Goal: Task Accomplishment & Management: Manage account settings

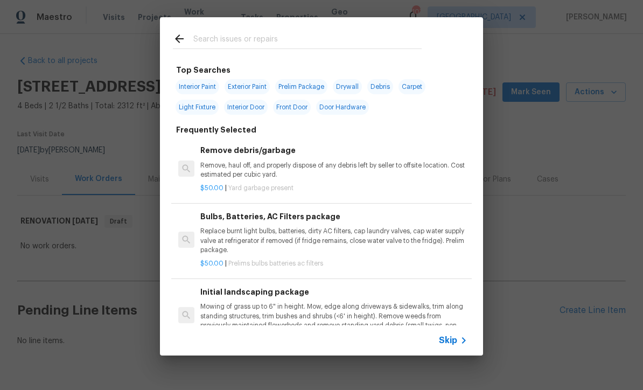
click at [455, 336] on span "Skip" at bounding box center [448, 340] width 18 height 11
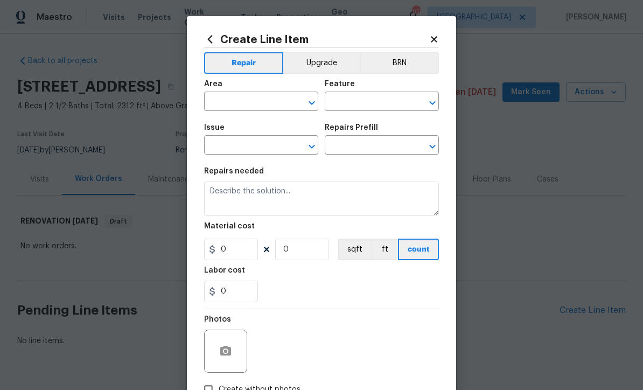
click at [228, 98] on input "text" at bounding box center [246, 102] width 84 height 17
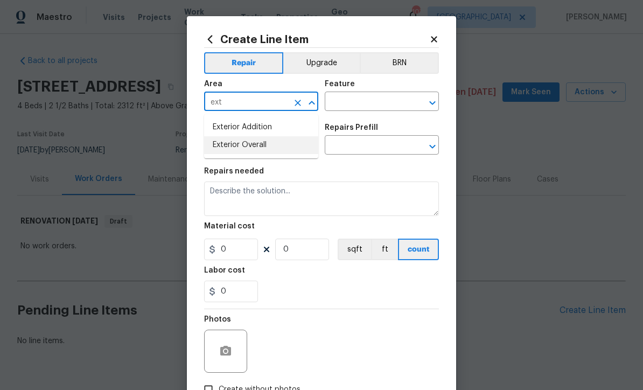
click at [234, 146] on li "Exterior Overall" at bounding box center [261, 145] width 114 height 18
type input "Exterior Overall"
click at [344, 105] on input "text" at bounding box center [367, 102] width 84 height 17
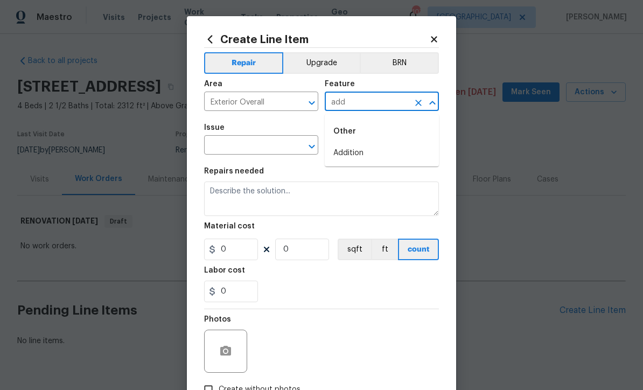
click at [348, 151] on li "Addition" at bounding box center [382, 153] width 114 height 18
type input "Addition"
click at [231, 145] on input "text" at bounding box center [246, 146] width 84 height 17
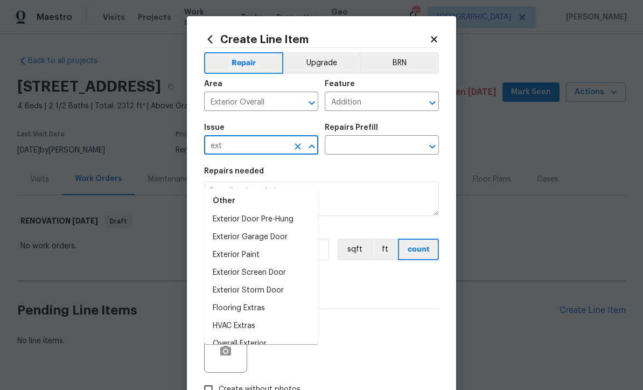
scroll to position [42, 0]
click at [238, 336] on li "Overall Exterior" at bounding box center [261, 345] width 114 height 18
type input "Overall Exterior"
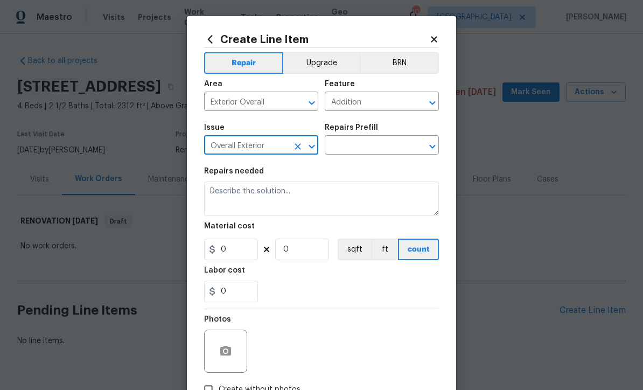
click at [344, 147] on input "text" at bounding box center [367, 146] width 84 height 17
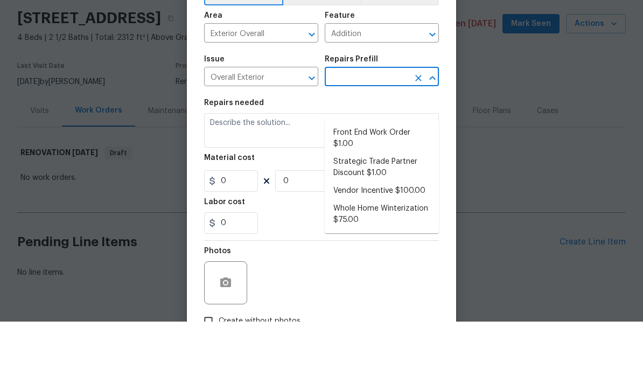
click at [367, 221] on li "Strategic Trade Partner Discount $1.00" at bounding box center [382, 235] width 114 height 29
type input "Strategic Trade Partner Discount $1.00"
type textarea "Calculate and apply 5% STPP discount to the total of the work order as a negati…"
type input "1"
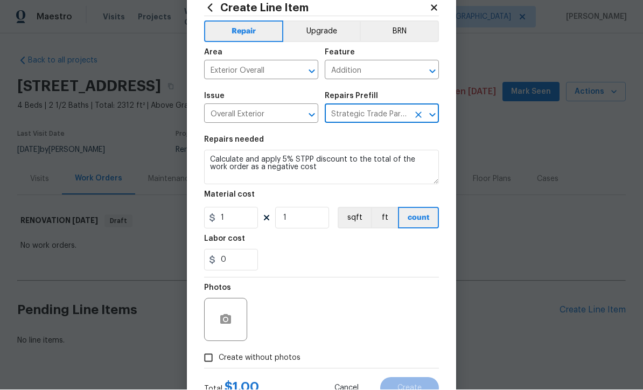
scroll to position [53, 0]
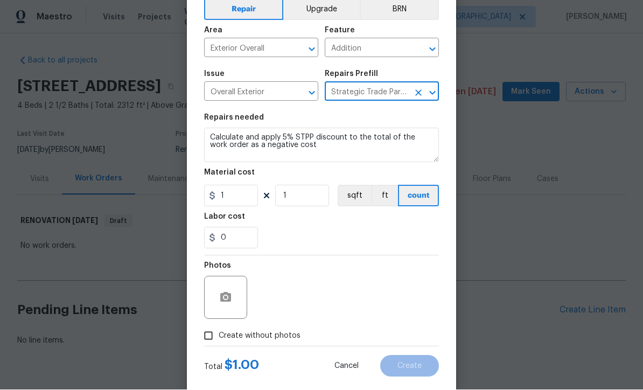
click at [213, 346] on input "Create without photos" at bounding box center [208, 336] width 20 height 20
checkbox input "true"
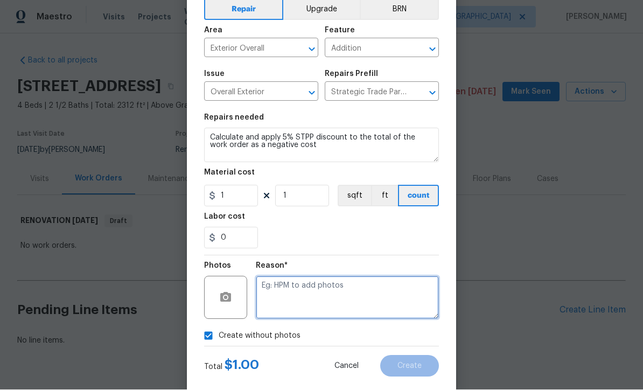
click at [267, 287] on textarea at bounding box center [347, 297] width 183 height 43
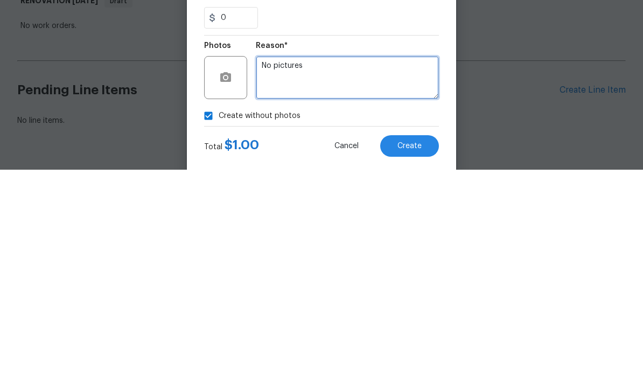
type textarea "No pictures"
click at [408, 363] on span "Create" at bounding box center [410, 367] width 24 height 8
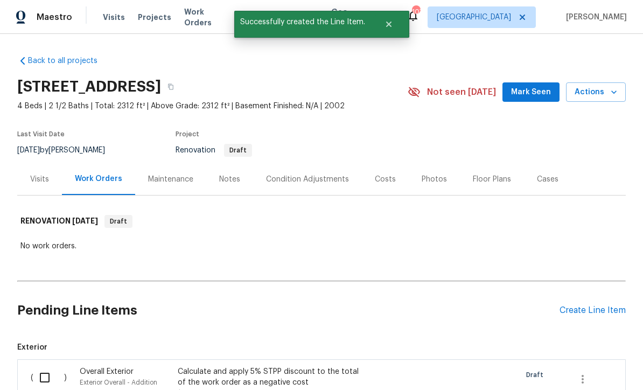
click at [40, 366] on input "checkbox" at bounding box center [48, 377] width 31 height 23
checkbox input "true"
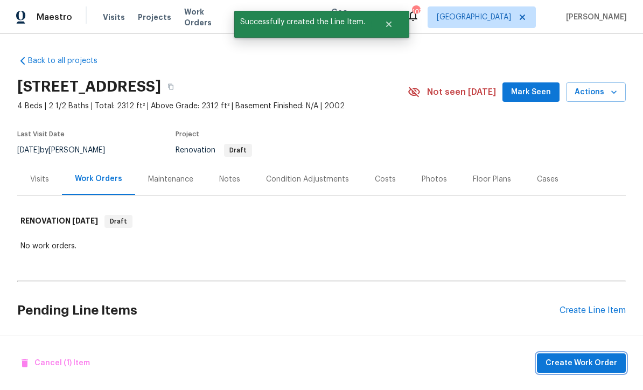
click at [578, 360] on span "Create Work Order" at bounding box center [582, 363] width 72 height 13
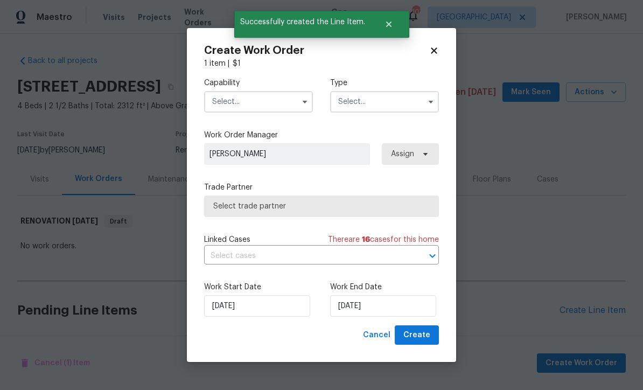
click at [243, 100] on input "text" at bounding box center [258, 102] width 109 height 22
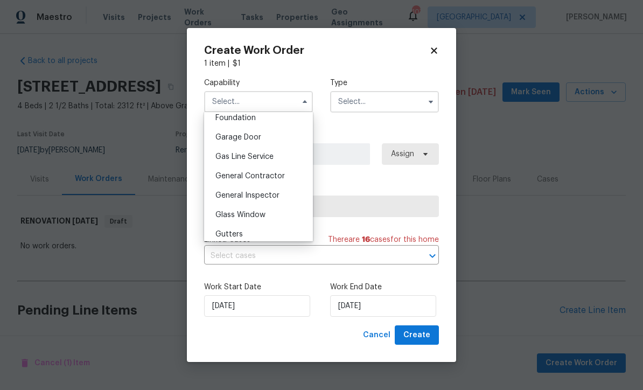
scroll to position [484, 0]
click at [235, 152] on span "General Contractor" at bounding box center [249, 155] width 69 height 8
type input "General Contractor"
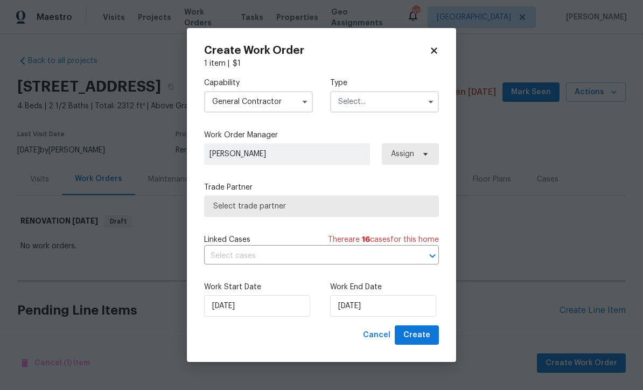
click at [345, 98] on input "text" at bounding box center [384, 102] width 109 height 22
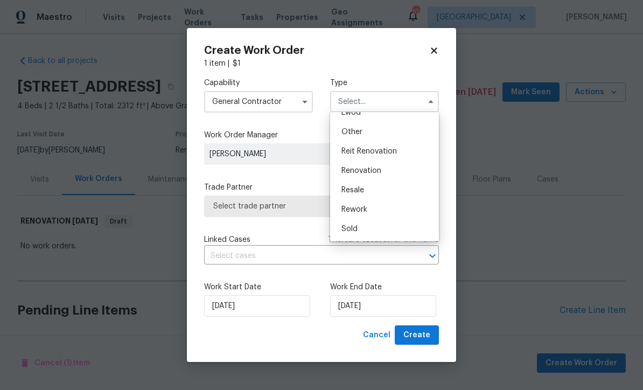
scroll to position [128, 0]
click at [357, 168] on span "Renovation" at bounding box center [362, 171] width 40 height 8
type input "Renovation"
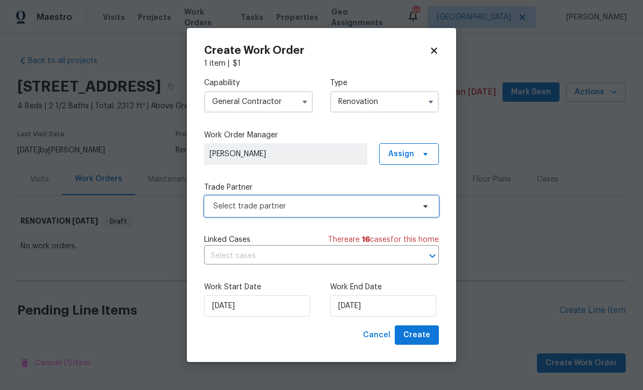
click at [227, 210] on span "Select trade partner" at bounding box center [313, 206] width 201 height 11
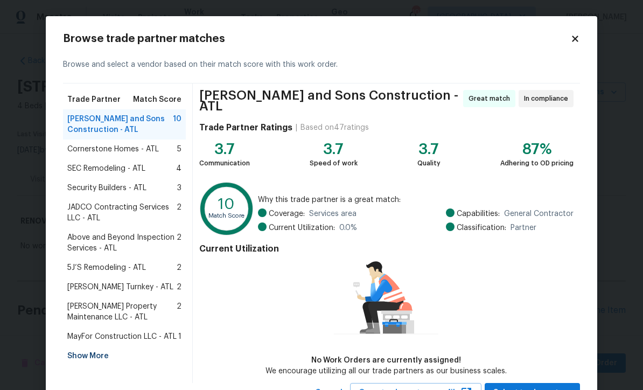
click at [101, 250] on span "Above and Beyond Inspection Services - ATL" at bounding box center [121, 243] width 109 height 22
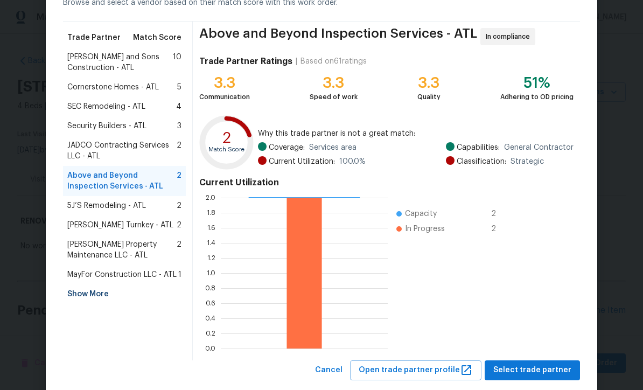
scroll to position [62, 0]
click at [529, 370] on span "Select trade partner" at bounding box center [532, 369] width 78 height 13
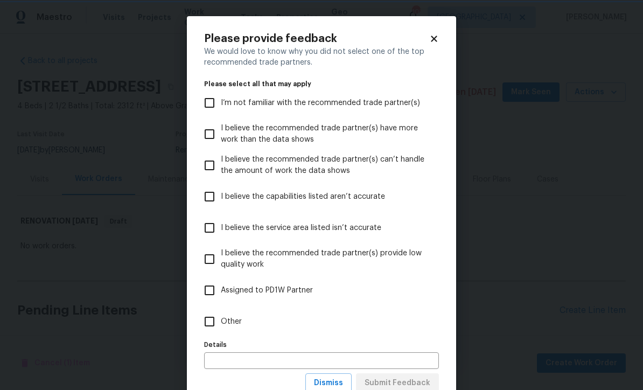
scroll to position [0, 0]
click at [212, 321] on input "Other" at bounding box center [209, 321] width 23 height 23
checkbox input "true"
click at [391, 380] on span "Submit Feedback" at bounding box center [398, 383] width 66 height 13
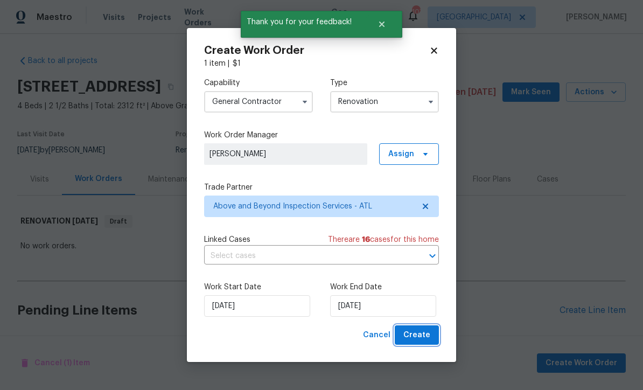
click at [425, 333] on span "Create" at bounding box center [417, 335] width 27 height 13
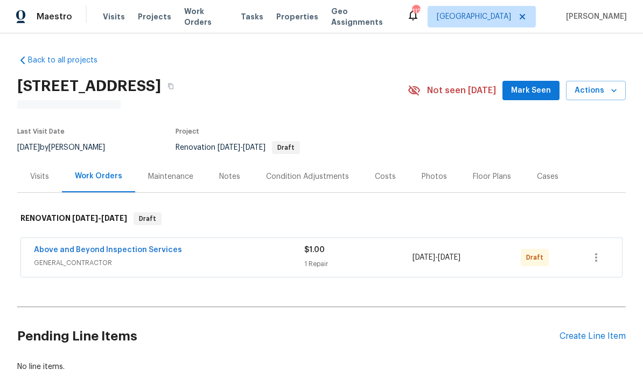
scroll to position [1, 0]
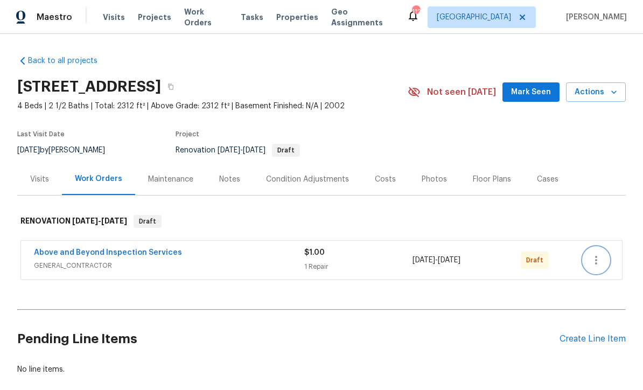
click at [597, 255] on icon "button" at bounding box center [596, 260] width 13 height 13
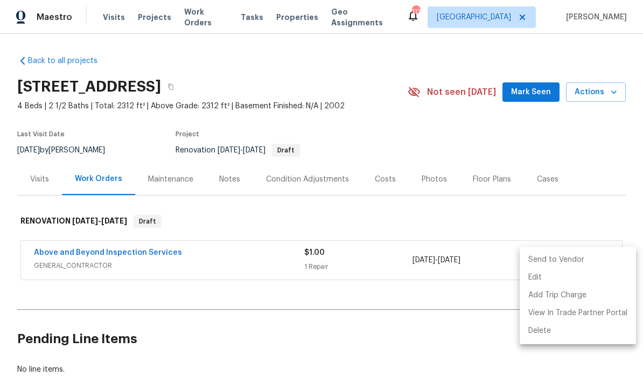
click at [429, 204] on div at bounding box center [321, 195] width 643 height 390
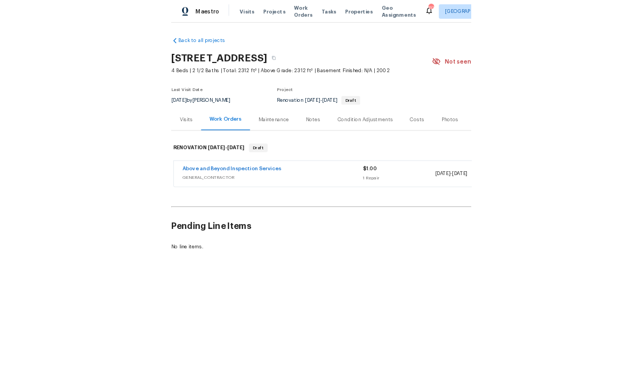
scroll to position [0, 0]
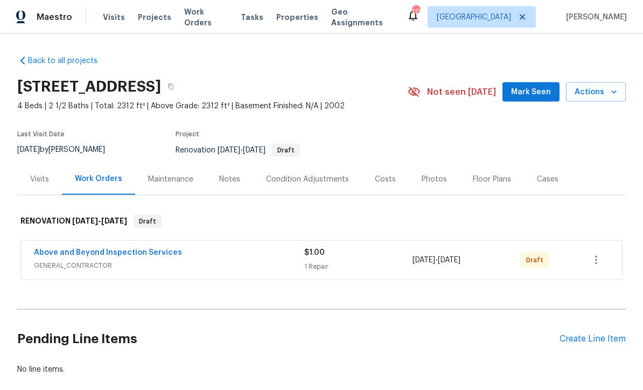
click at [266, 378] on div "Back to all projects 177 Grandview Ln, Powder Springs, GA 30127 4 Beds | 2 1/2 …" at bounding box center [321, 215] width 609 height 337
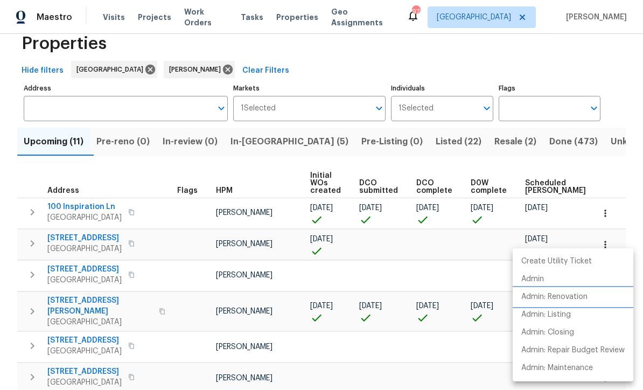
scroll to position [1, 0]
click at [258, 142] on div at bounding box center [321, 195] width 643 height 390
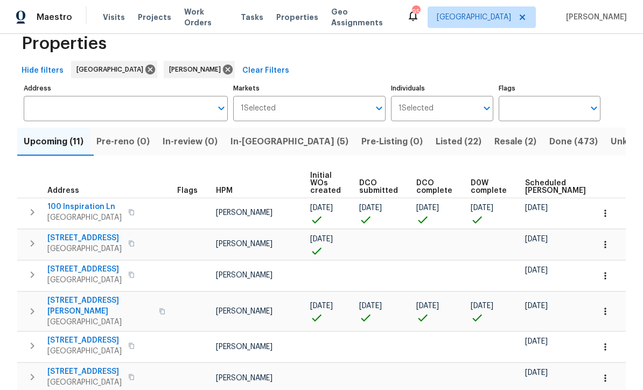
click at [260, 145] on span "In-reno (5)" at bounding box center [290, 141] width 118 height 15
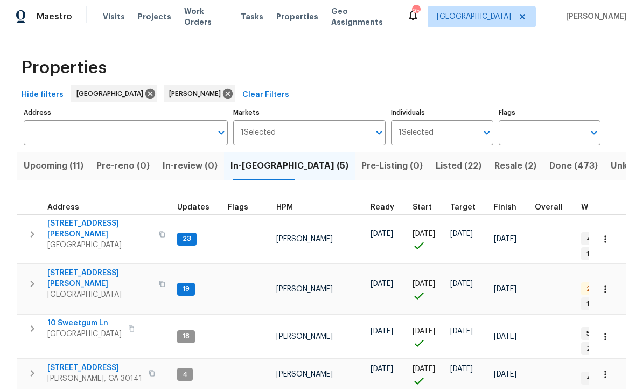
scroll to position [1, 0]
click at [64, 268] on span "61 Jeanette St" at bounding box center [99, 279] width 105 height 22
click at [103, 223] on span "[STREET_ADDRESS][PERSON_NAME]" at bounding box center [99, 230] width 105 height 22
click at [71, 374] on span "Hiram, GA 30141" at bounding box center [94, 379] width 95 height 11
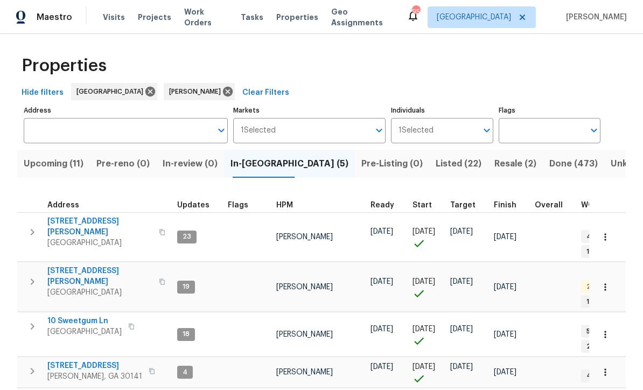
scroll to position [2, 0]
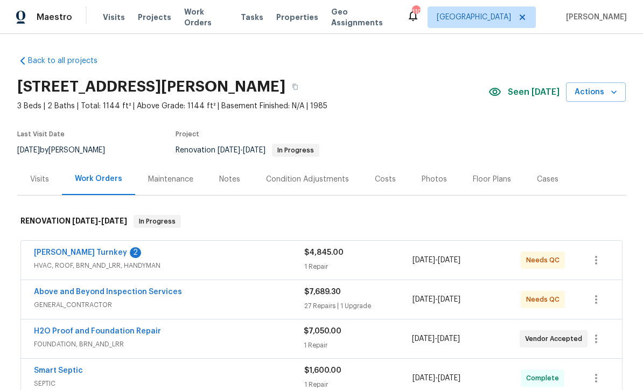
click at [72, 255] on link "Davis Turnkey" at bounding box center [80, 253] width 93 height 8
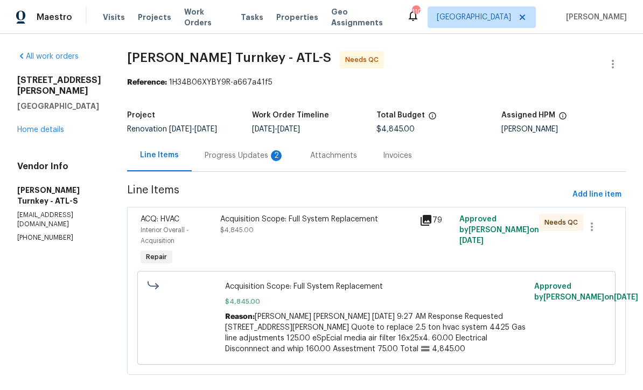
click at [235, 158] on div "Progress Updates 2" at bounding box center [245, 155] width 80 height 11
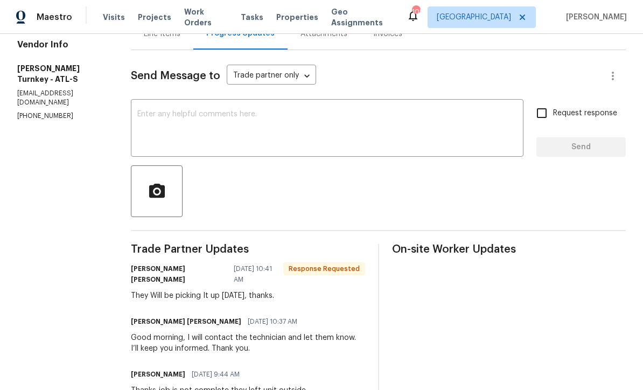
scroll to position [127, 0]
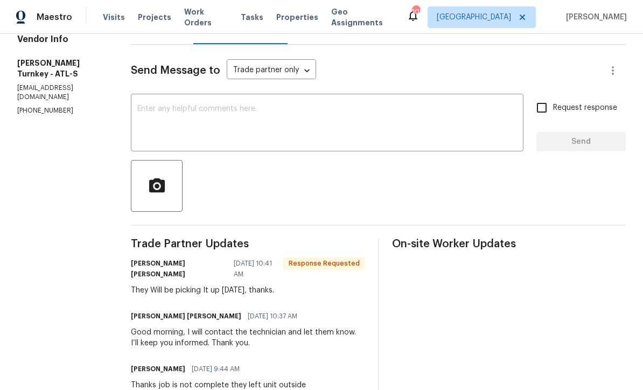
click at [289, 109] on textarea at bounding box center [327, 124] width 380 height 38
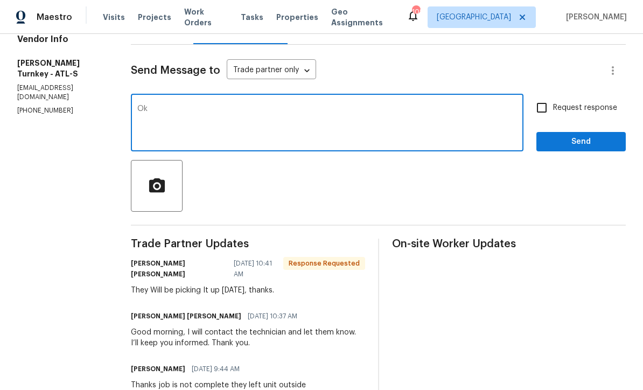
type textarea "Ok"
click at [596, 138] on span "Send" at bounding box center [581, 141] width 72 height 13
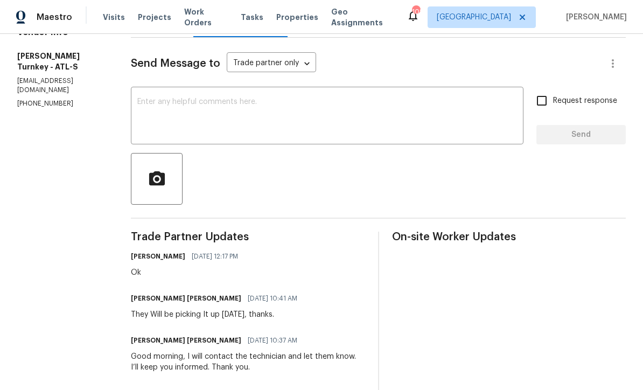
scroll to position [136, 0]
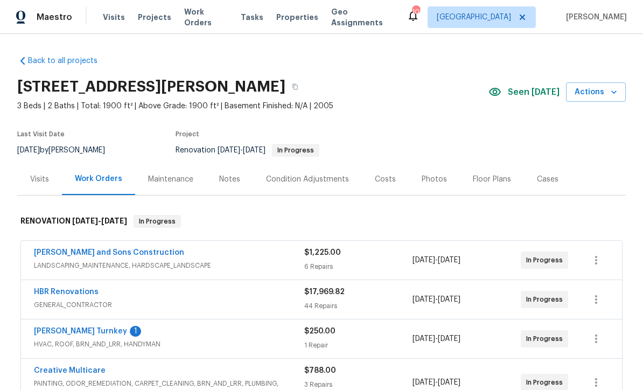
click at [76, 334] on link "[PERSON_NAME] Turnkey" at bounding box center [80, 332] width 93 height 8
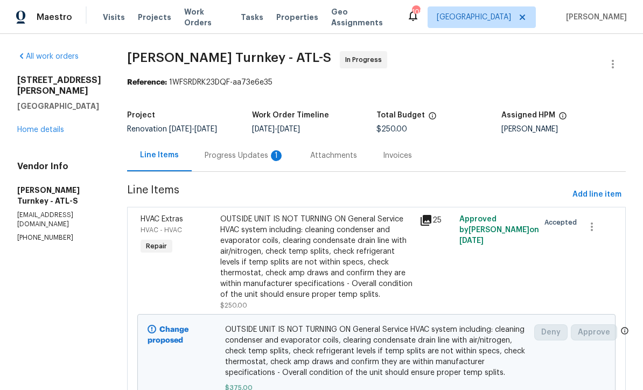
click at [235, 155] on div "Progress Updates 1" at bounding box center [245, 155] width 80 height 11
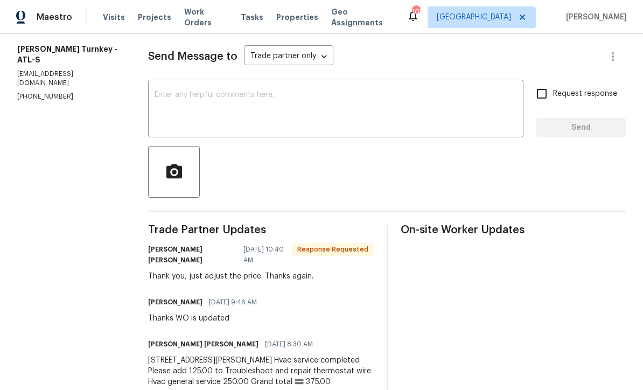
scroll to position [143, 0]
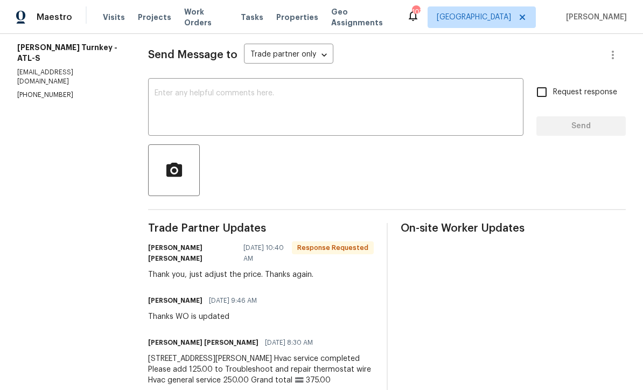
click at [415, 124] on textarea at bounding box center [336, 108] width 363 height 38
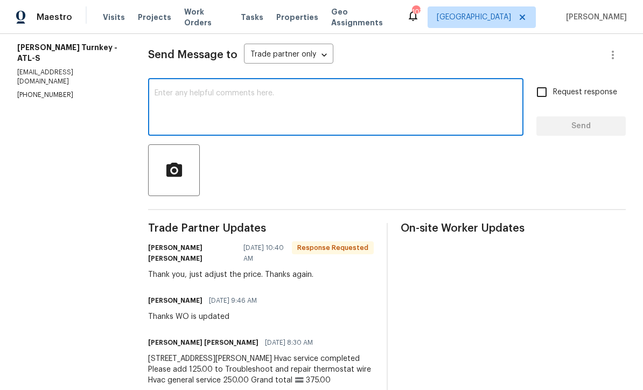
click at [209, 100] on textarea at bounding box center [336, 108] width 363 height 38
type textarea "Ok"
click at [582, 131] on span "Send" at bounding box center [581, 126] width 72 height 13
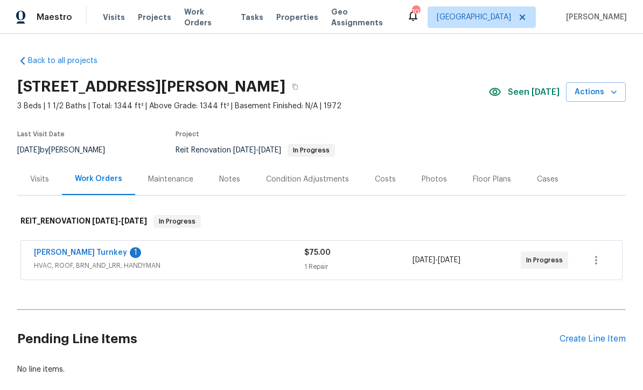
click at [71, 249] on link "[PERSON_NAME] Turnkey" at bounding box center [80, 253] width 93 height 8
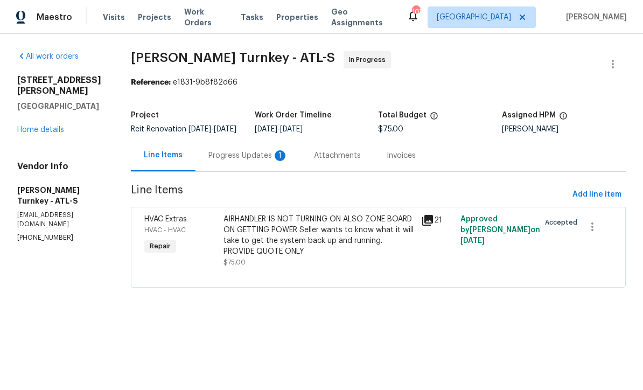
click at [244, 170] on div "Progress Updates 1" at bounding box center [249, 156] width 106 height 32
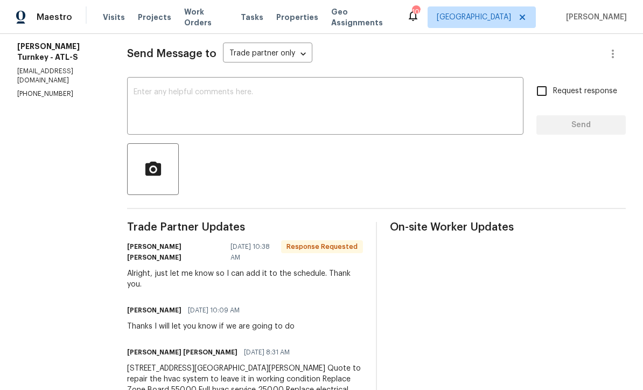
scroll to position [177, 0]
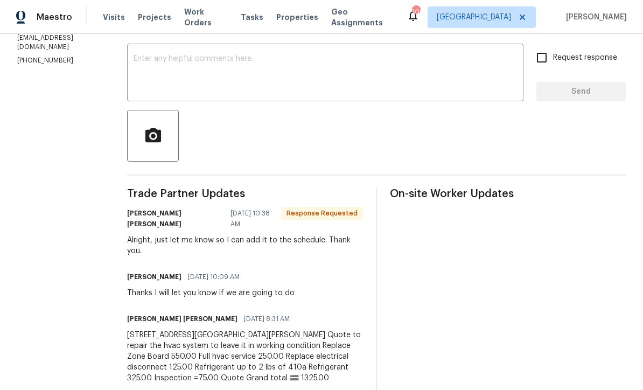
click at [167, 60] on div "x ​" at bounding box center [325, 73] width 397 height 55
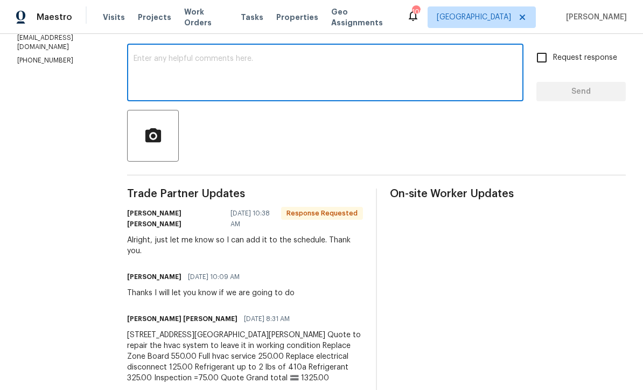
click at [192, 60] on div "x ​" at bounding box center [325, 73] width 397 height 55
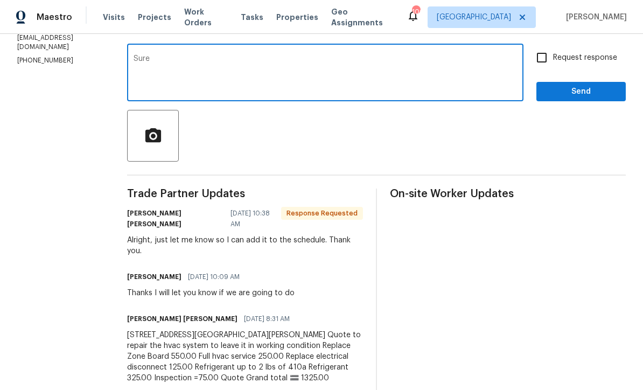
type textarea "Sure"
click at [589, 98] on span "Send" at bounding box center [581, 91] width 72 height 13
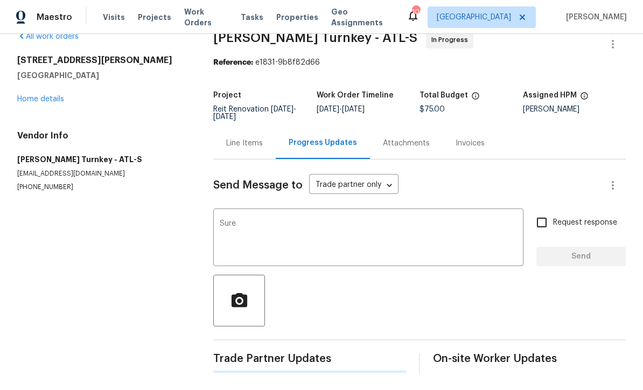
scroll to position [0, 0]
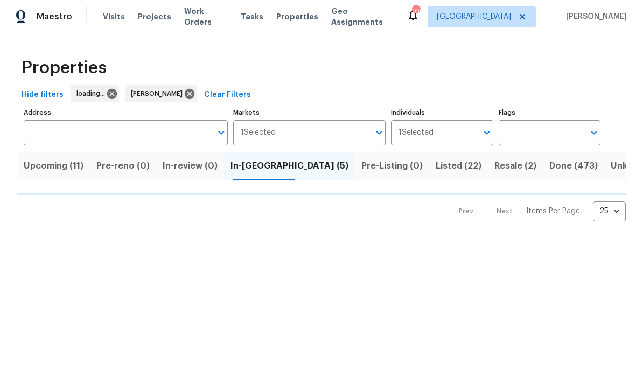
scroll to position [1, 0]
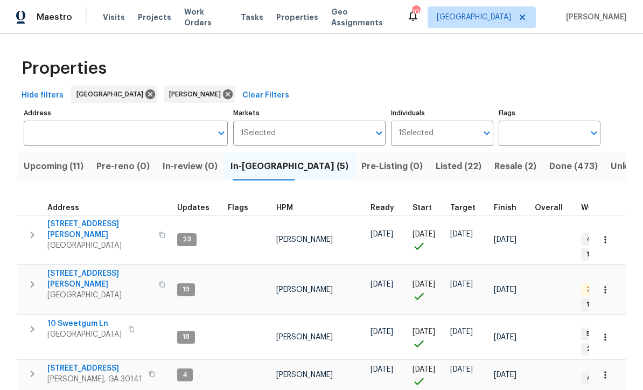
click at [429, 156] on button "Listed (22)" at bounding box center [458, 166] width 59 height 28
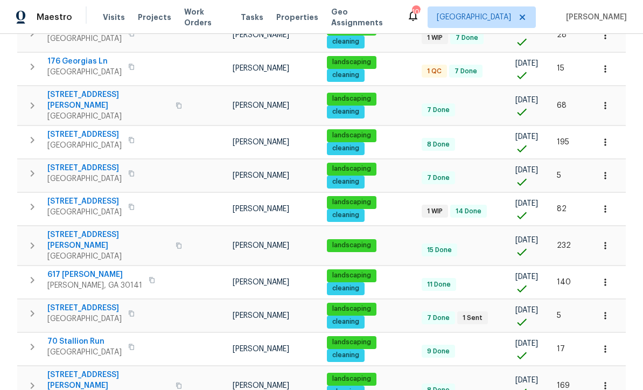
scroll to position [355, 0]
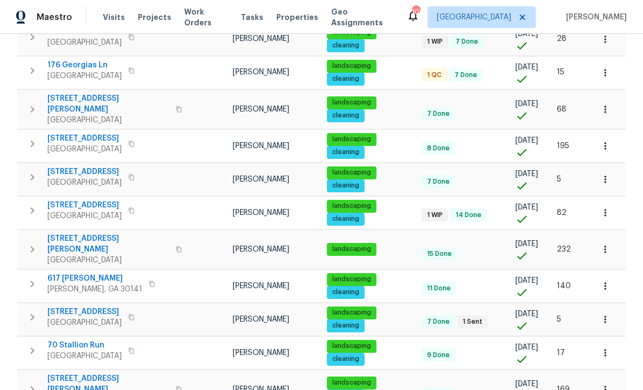
click at [80, 66] on span "176 Georgias Ln" at bounding box center [84, 65] width 74 height 11
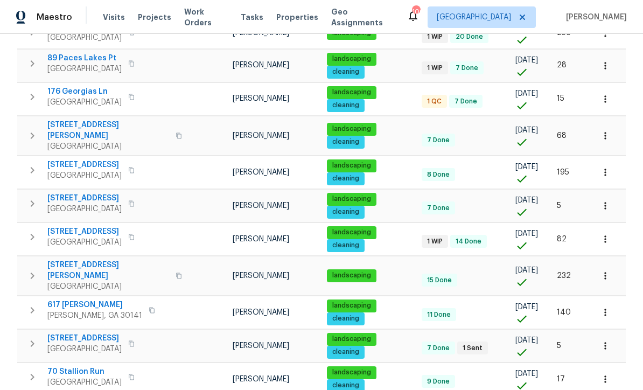
scroll to position [370, 0]
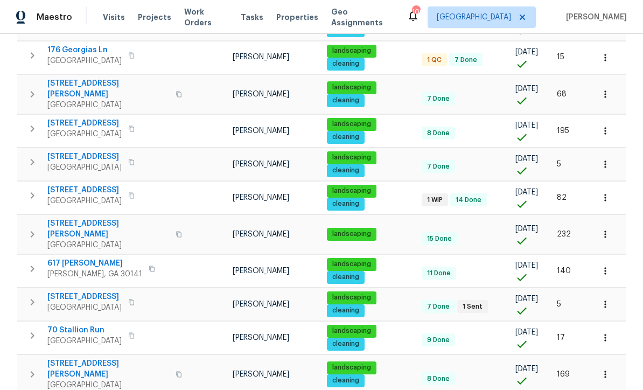
click at [55, 240] on span "[GEOGRAPHIC_DATA]" at bounding box center [108, 245] width 122 height 11
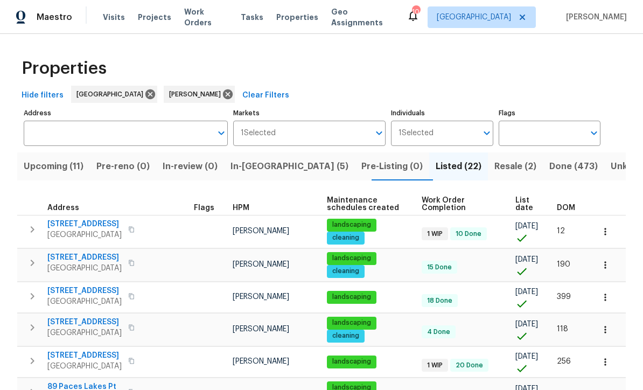
scroll to position [0, 0]
click at [256, 165] on span "In-[GEOGRAPHIC_DATA] (5)" at bounding box center [290, 166] width 118 height 15
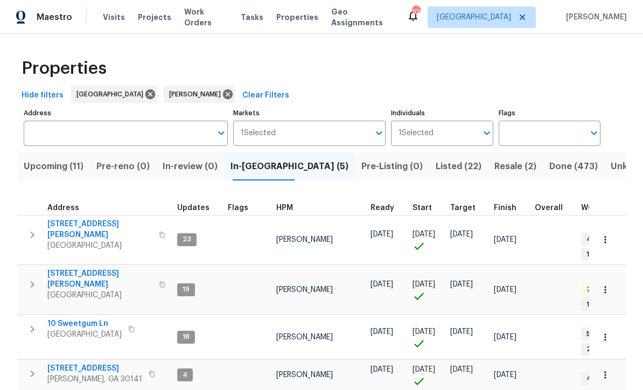
click at [93, 222] on span "[STREET_ADDRESS][PERSON_NAME]" at bounding box center [99, 230] width 105 height 22
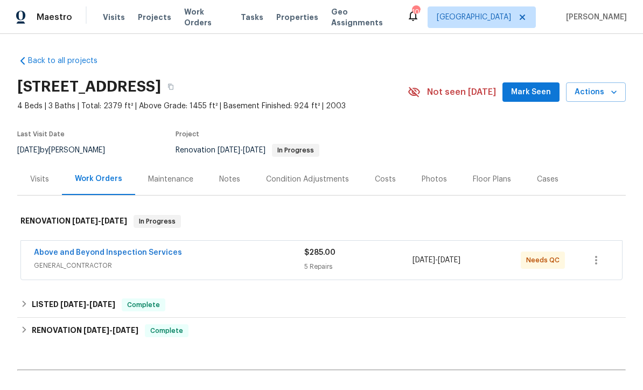
click at [124, 250] on link "Above and Beyond Inspection Services" at bounding box center [108, 253] width 148 height 8
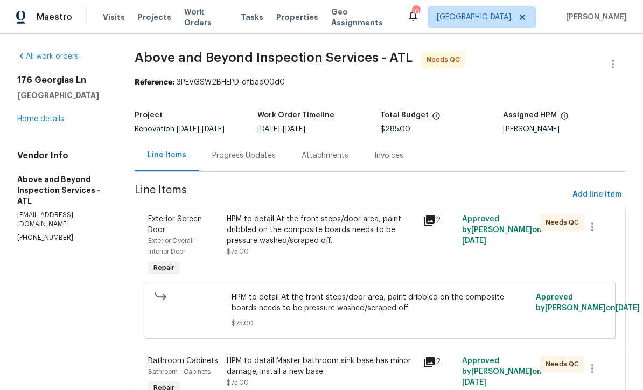
click at [386, 235] on div "HPM to detail At the front steps/door area, paint dribbled on the composite boa…" at bounding box center [322, 230] width 190 height 32
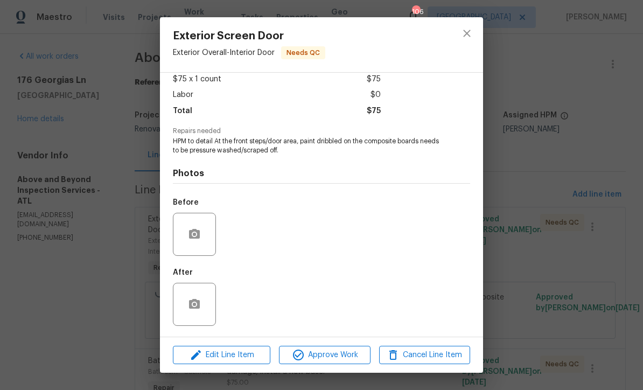
scroll to position [64, 0]
click at [254, 302] on img at bounding box center [241, 304] width 43 height 43
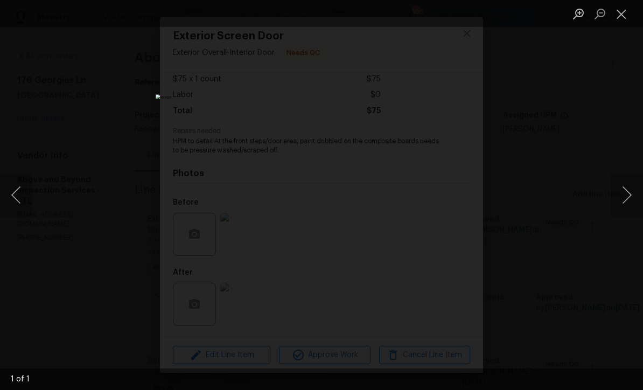
click at [625, 13] on button "Close lightbox" at bounding box center [622, 13] width 22 height 19
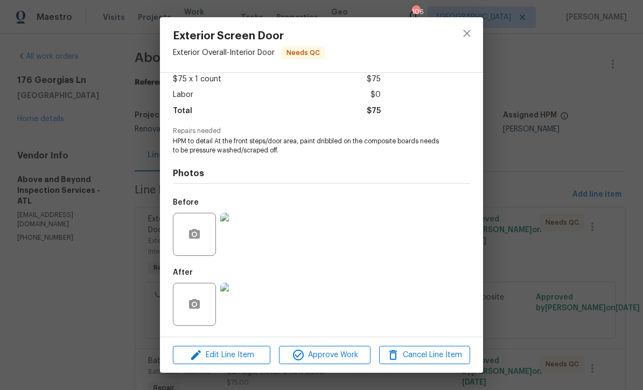
click at [247, 224] on img at bounding box center [241, 234] width 43 height 43
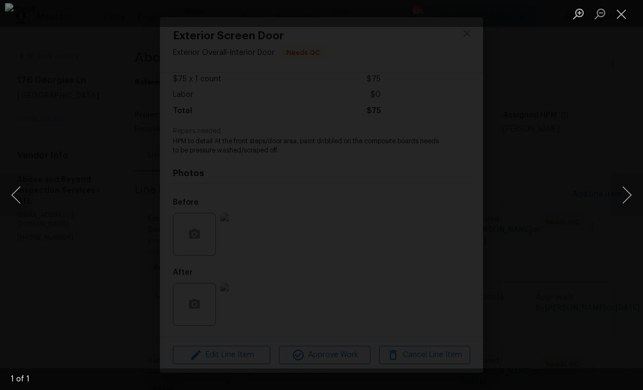
click at [628, 11] on button "Close lightbox" at bounding box center [622, 13] width 22 height 19
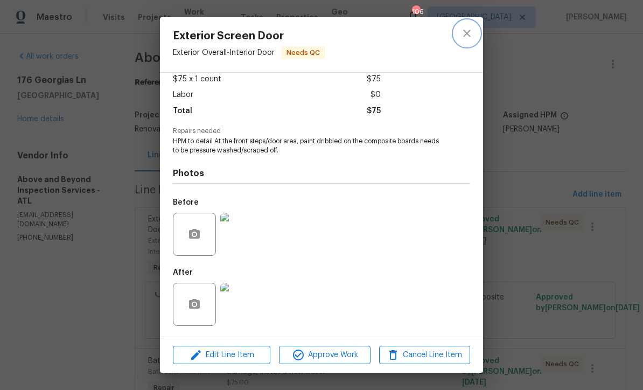
click at [470, 33] on icon "close" at bounding box center [467, 33] width 13 height 13
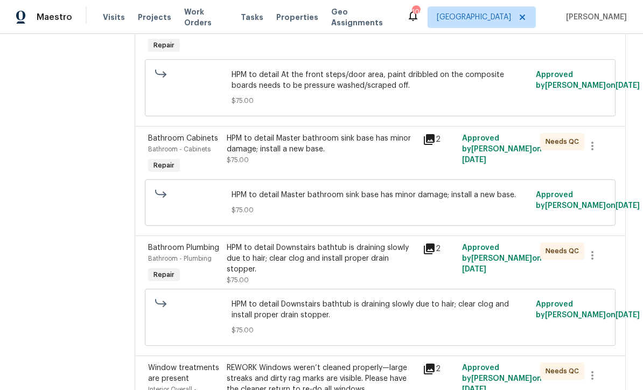
scroll to position [229, 0]
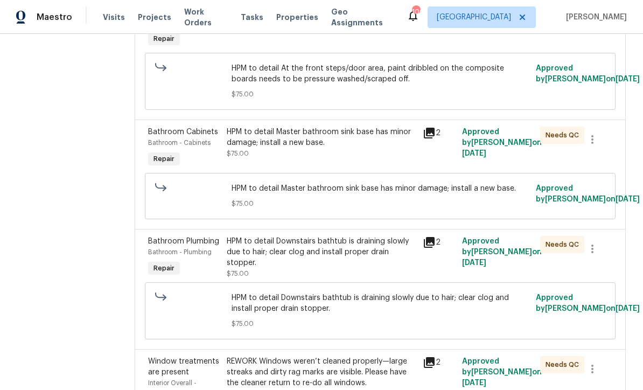
click at [385, 147] on div "HPM to detail Master bathroom sink base has minor damage; install a new base." at bounding box center [322, 138] width 190 height 22
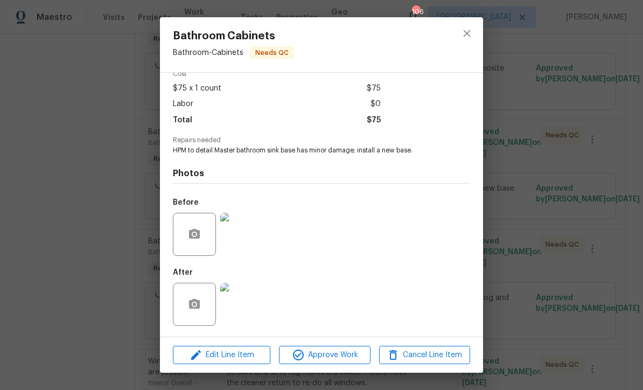
scroll to position [55, 0]
click at [254, 306] on img at bounding box center [241, 304] width 43 height 43
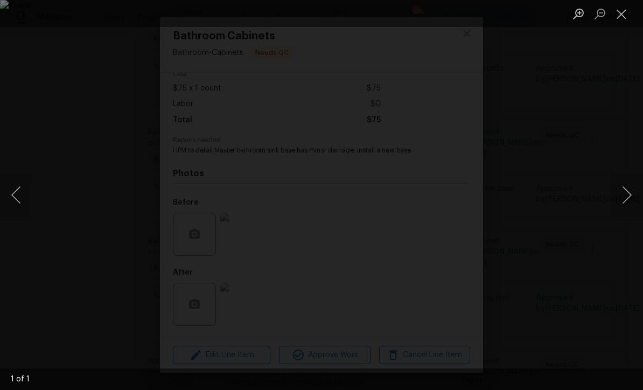
click at [626, 15] on button "Close lightbox" at bounding box center [622, 13] width 22 height 19
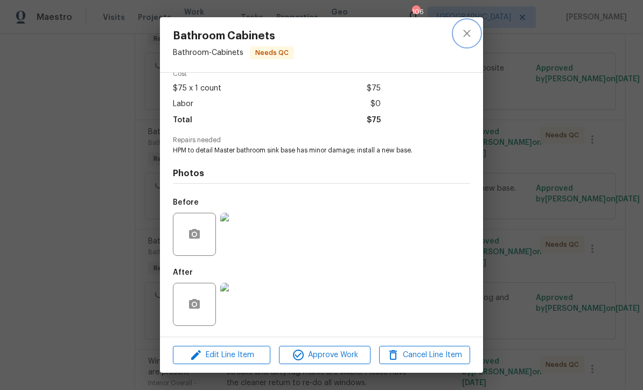
click at [470, 31] on icon "close" at bounding box center [467, 33] width 13 height 13
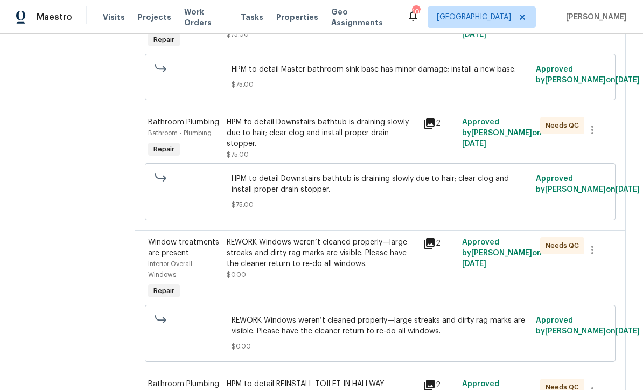
scroll to position [351, 0]
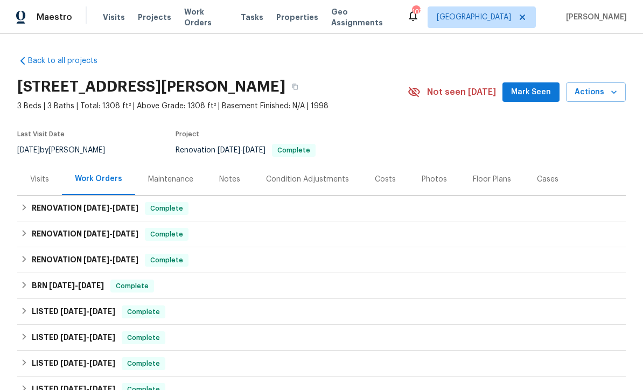
click at [423, 178] on div "Photos" at bounding box center [434, 179] width 25 height 11
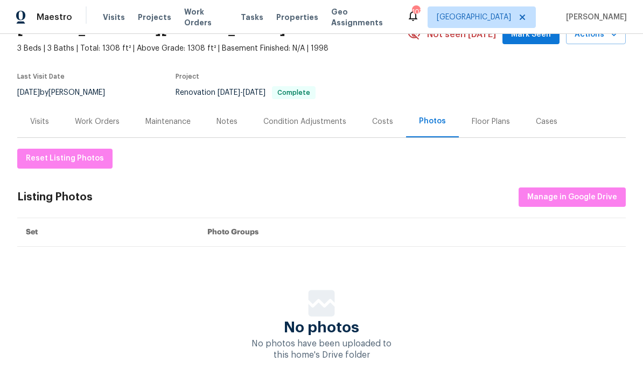
scroll to position [57, 0]
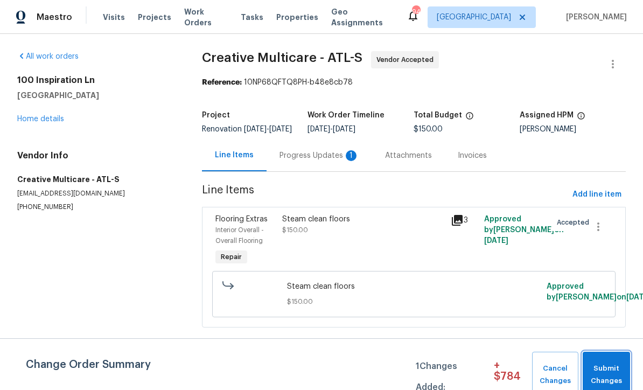
click at [603, 369] on span "Submit Changes" at bounding box center [606, 375] width 37 height 25
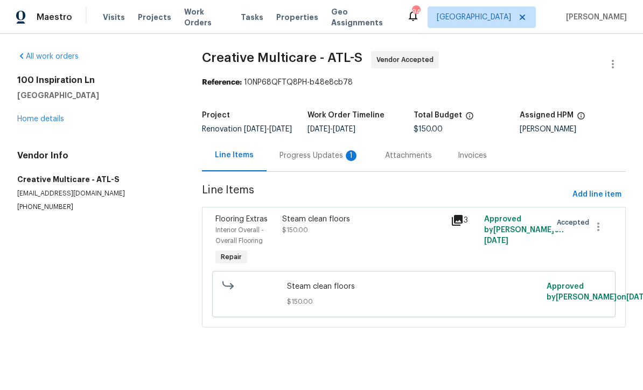
click at [284, 161] on div "Progress Updates 1" at bounding box center [320, 155] width 80 height 11
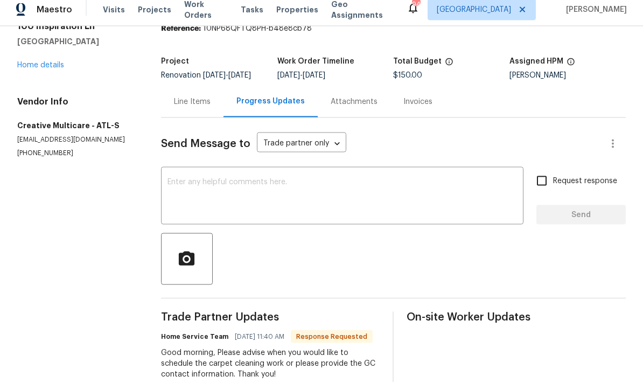
scroll to position [36, 0]
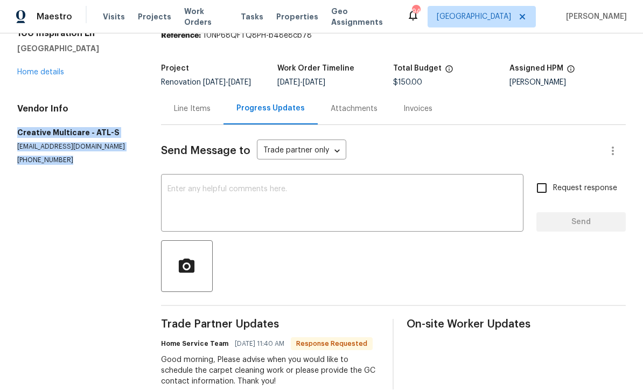
copy div "Creative Multicare - ATL-S [EMAIL_ADDRESS][DOMAIN_NAME] [PHONE_NUMBER]"
click at [33, 69] on link "Home details" at bounding box center [40, 73] width 47 height 8
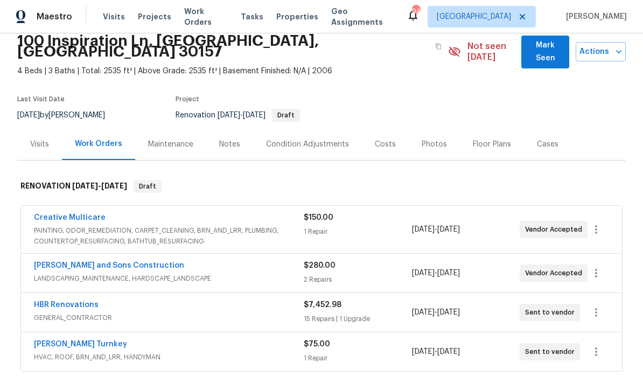
scroll to position [46, 0]
click at [63, 301] on link "HBR Renovations" at bounding box center [66, 305] width 65 height 8
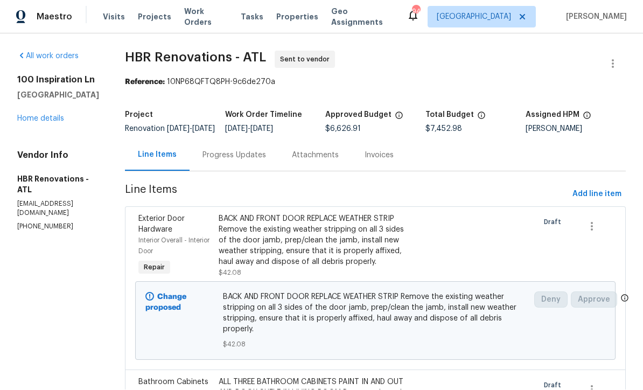
scroll to position [1, 0]
click at [213, 161] on div "Progress Updates" at bounding box center [235, 155] width 64 height 11
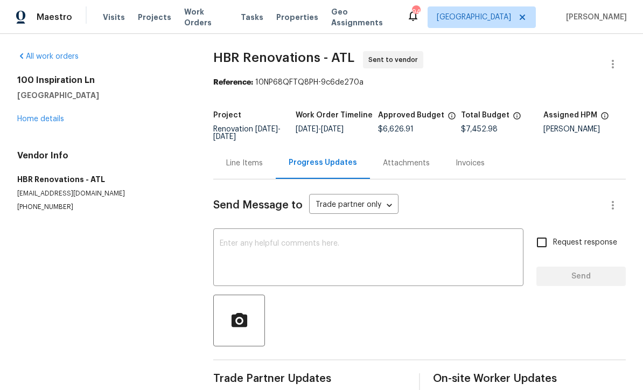
click at [224, 240] on textarea at bounding box center [368, 259] width 297 height 38
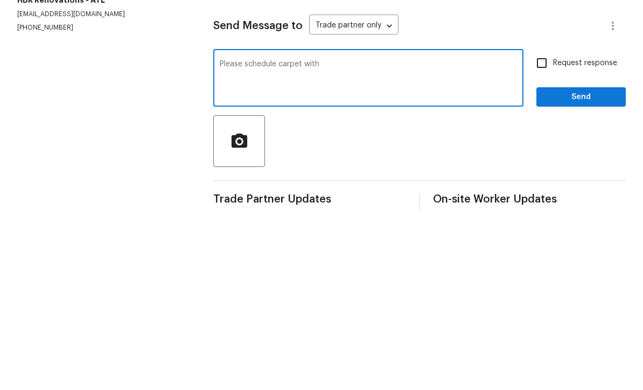
click at [337, 240] on textarea "Please schedule carpet with" at bounding box center [368, 259] width 297 height 38
paste textarea "Creative Multicare - ATL-S [EMAIL_ADDRESS][DOMAIN_NAME] [PHONE_NUMBER]"
type textarea "Please schedule carpet with Creative Multicare - ATL-S [EMAIL_ADDRESS][DOMAIN_N…"
click at [543, 231] on input "Request response" at bounding box center [542, 242] width 23 height 23
checkbox input "true"
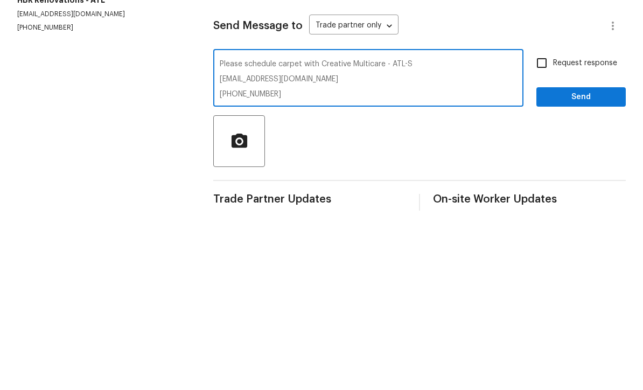
scroll to position [18, 0]
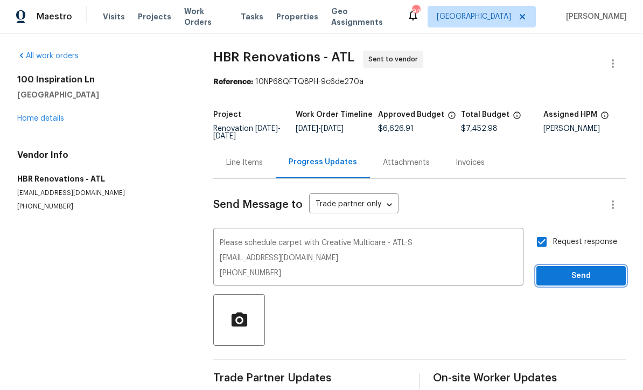
click at [579, 270] on span "Send" at bounding box center [581, 276] width 72 height 13
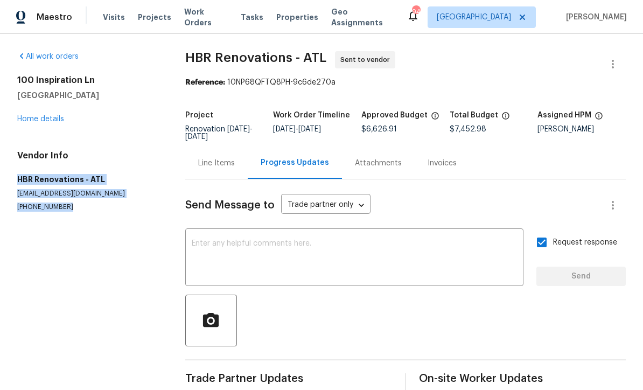
click at [34, 115] on link "Home details" at bounding box center [40, 119] width 47 height 8
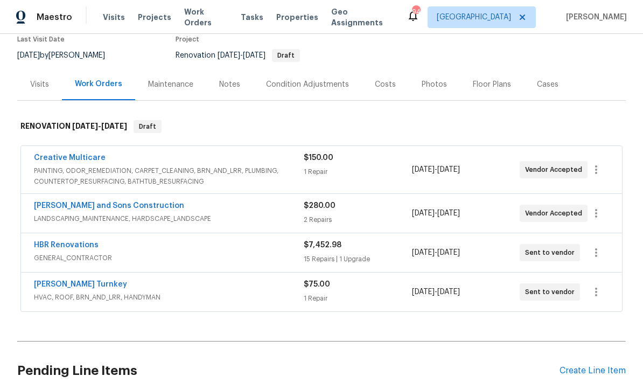
scroll to position [103, 0]
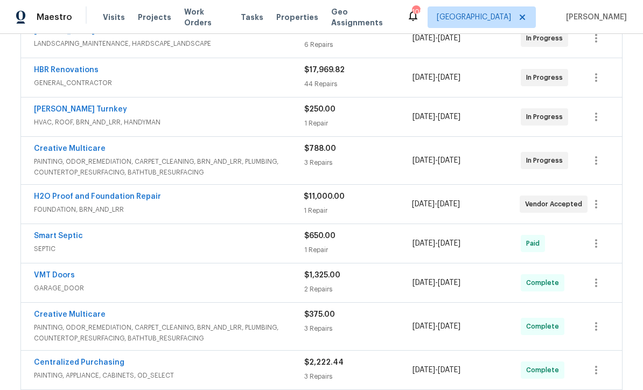
scroll to position [222, 0]
click at [74, 145] on link "Creative Multicare" at bounding box center [70, 148] width 72 height 8
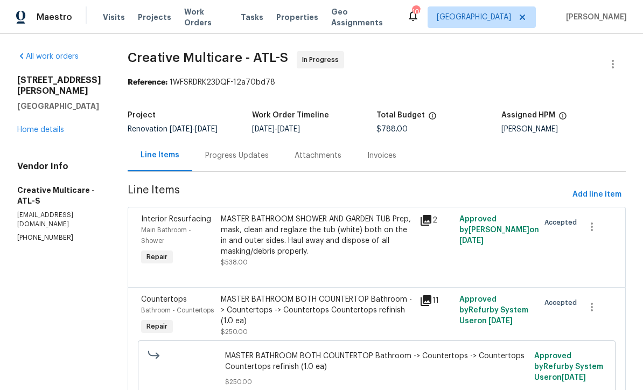
click at [281, 245] on div "MASTER BATHROOM SHOWER AND GARDEN TUB Prep, mask, clean and reglaze the tub (wh…" at bounding box center [317, 235] width 193 height 43
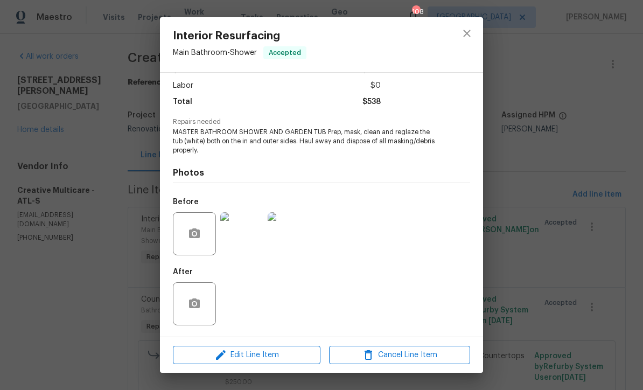
scroll to position [72, 0]
click at [237, 235] on img at bounding box center [241, 233] width 43 height 43
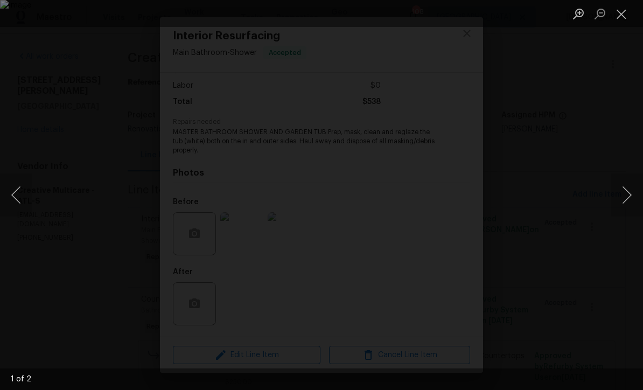
click at [630, 200] on button "Next image" at bounding box center [627, 194] width 32 height 43
click at [618, 16] on button "Close lightbox" at bounding box center [622, 13] width 22 height 19
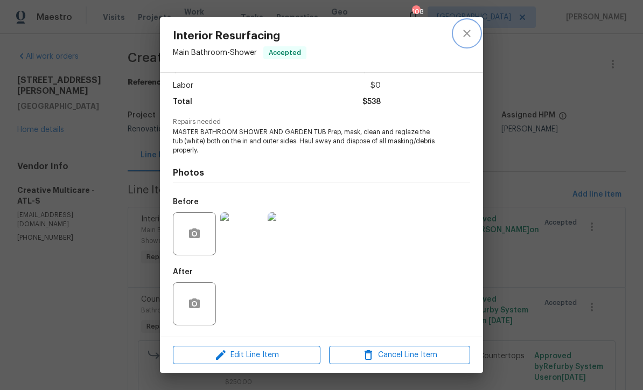
click at [471, 33] on icon "close" at bounding box center [467, 33] width 13 height 13
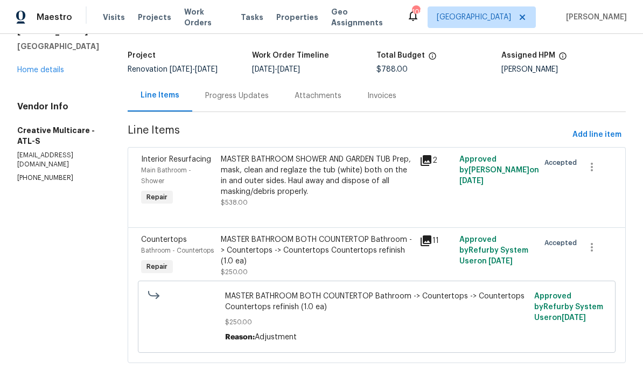
scroll to position [59, 0]
click at [278, 267] on div "MASTER BATHROOM BOTH COUNTERTOP Bathroom -> Countertops -> Countertops Countert…" at bounding box center [317, 251] width 193 height 32
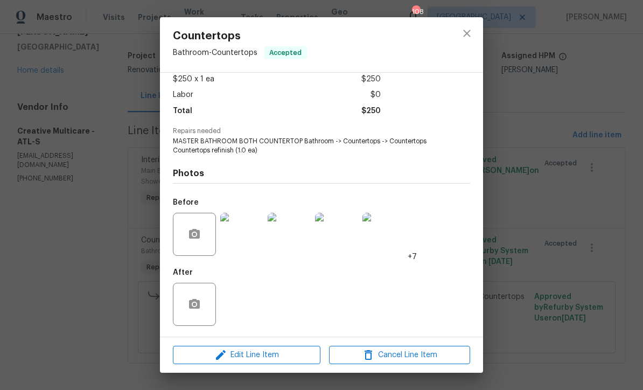
scroll to position [64, 0]
click at [247, 239] on img at bounding box center [241, 234] width 43 height 43
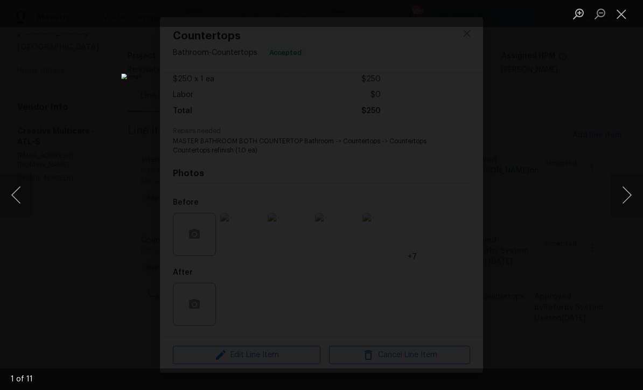
click at [627, 194] on button "Next image" at bounding box center [627, 194] width 32 height 43
click at [630, 197] on button "Next image" at bounding box center [627, 194] width 32 height 43
click at [623, 11] on button "Close lightbox" at bounding box center [622, 13] width 22 height 19
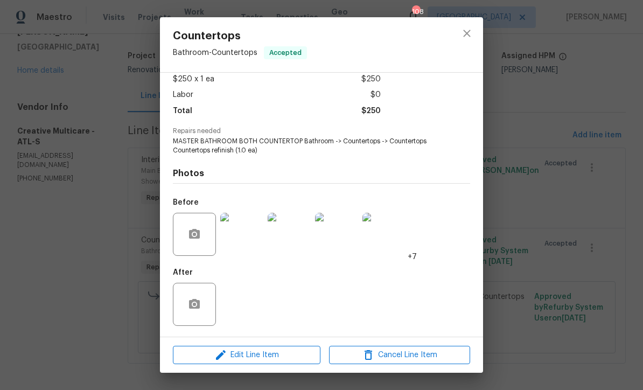
click at [381, 241] on img at bounding box center [384, 234] width 43 height 43
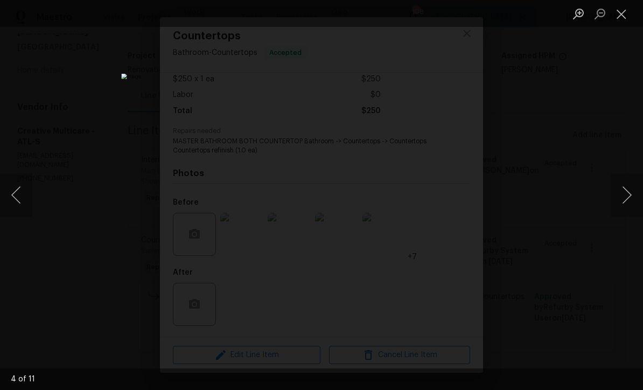
click at [630, 196] on button "Next image" at bounding box center [627, 194] width 32 height 43
click at [621, 195] on button "Next image" at bounding box center [627, 194] width 32 height 43
click at [622, 200] on button "Next image" at bounding box center [627, 194] width 32 height 43
click at [623, 197] on button "Next image" at bounding box center [627, 194] width 32 height 43
click at [628, 197] on button "Next image" at bounding box center [627, 194] width 32 height 43
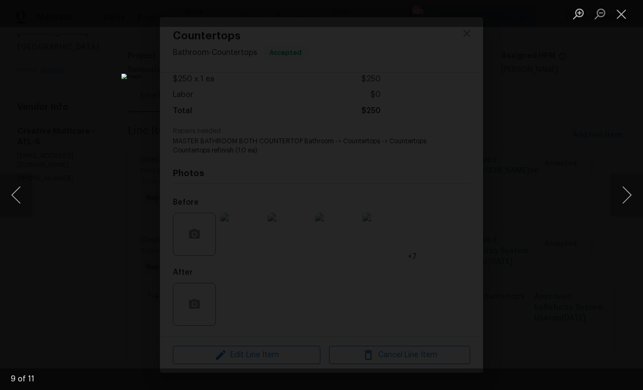
click at [624, 196] on button "Next image" at bounding box center [627, 194] width 32 height 43
click at [622, 13] on button "Close lightbox" at bounding box center [622, 13] width 22 height 19
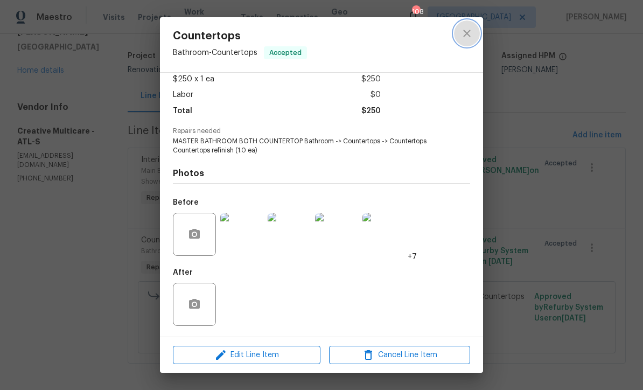
click at [467, 31] on icon "close" at bounding box center [467, 33] width 13 height 13
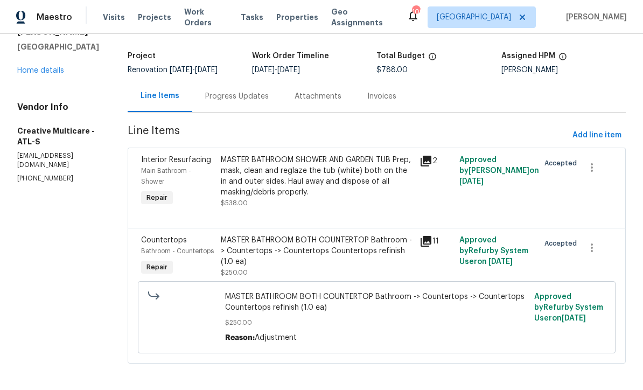
click at [297, 267] on div "MASTER BATHROOM BOTH COUNTERTOP Bathroom -> Countertops -> Countertops Countert…" at bounding box center [317, 251] width 193 height 32
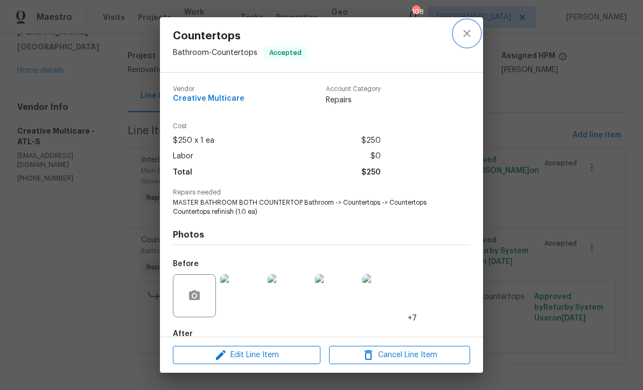
click at [468, 33] on icon "close" at bounding box center [467, 33] width 13 height 13
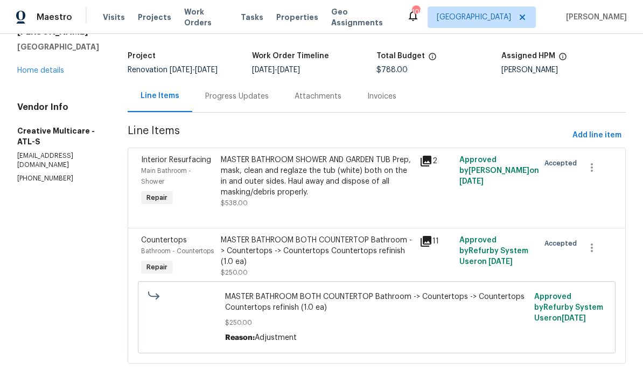
click at [295, 184] on div "MASTER BATHROOM SHOWER AND GARDEN TUB Prep, mask, clean and reglaze the tub (wh…" at bounding box center [317, 176] width 193 height 43
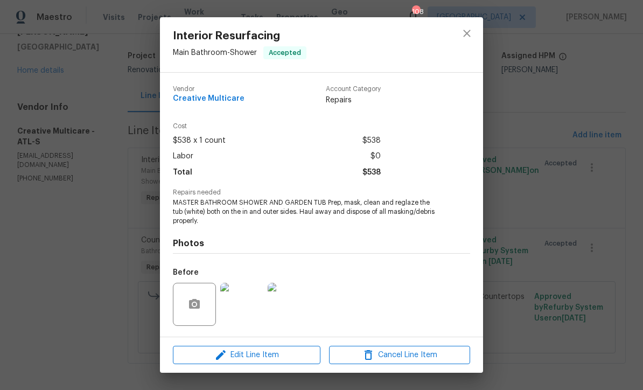
click at [237, 306] on img at bounding box center [241, 304] width 43 height 43
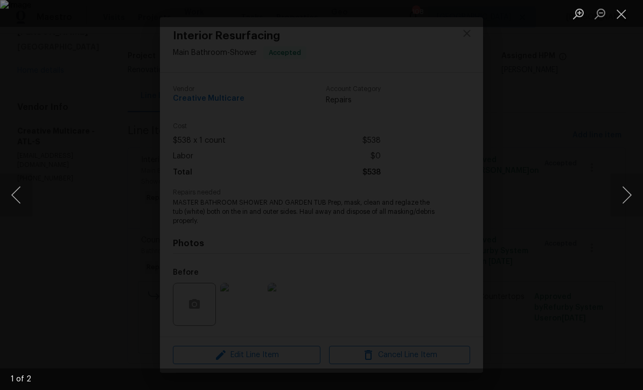
click at [630, 196] on button "Next image" at bounding box center [627, 194] width 32 height 43
click at [18, 198] on button "Previous image" at bounding box center [16, 194] width 32 height 43
click at [622, 9] on button "Close lightbox" at bounding box center [622, 13] width 22 height 19
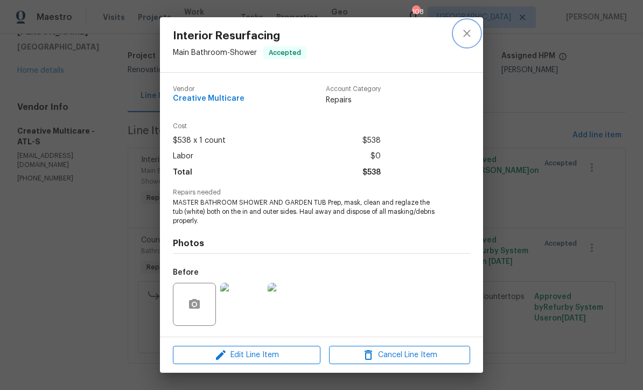
click at [468, 34] on icon "close" at bounding box center [466, 33] width 7 height 7
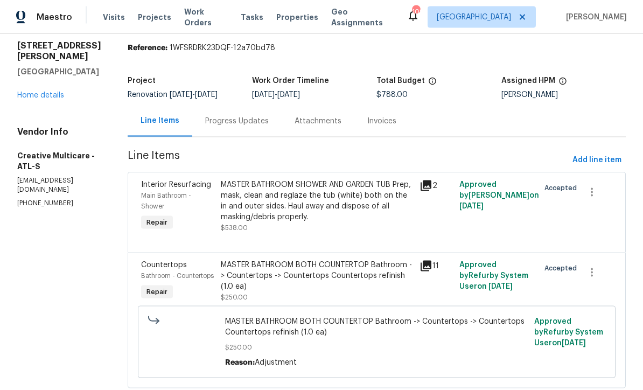
scroll to position [35, 0]
